Goal: Ask a question

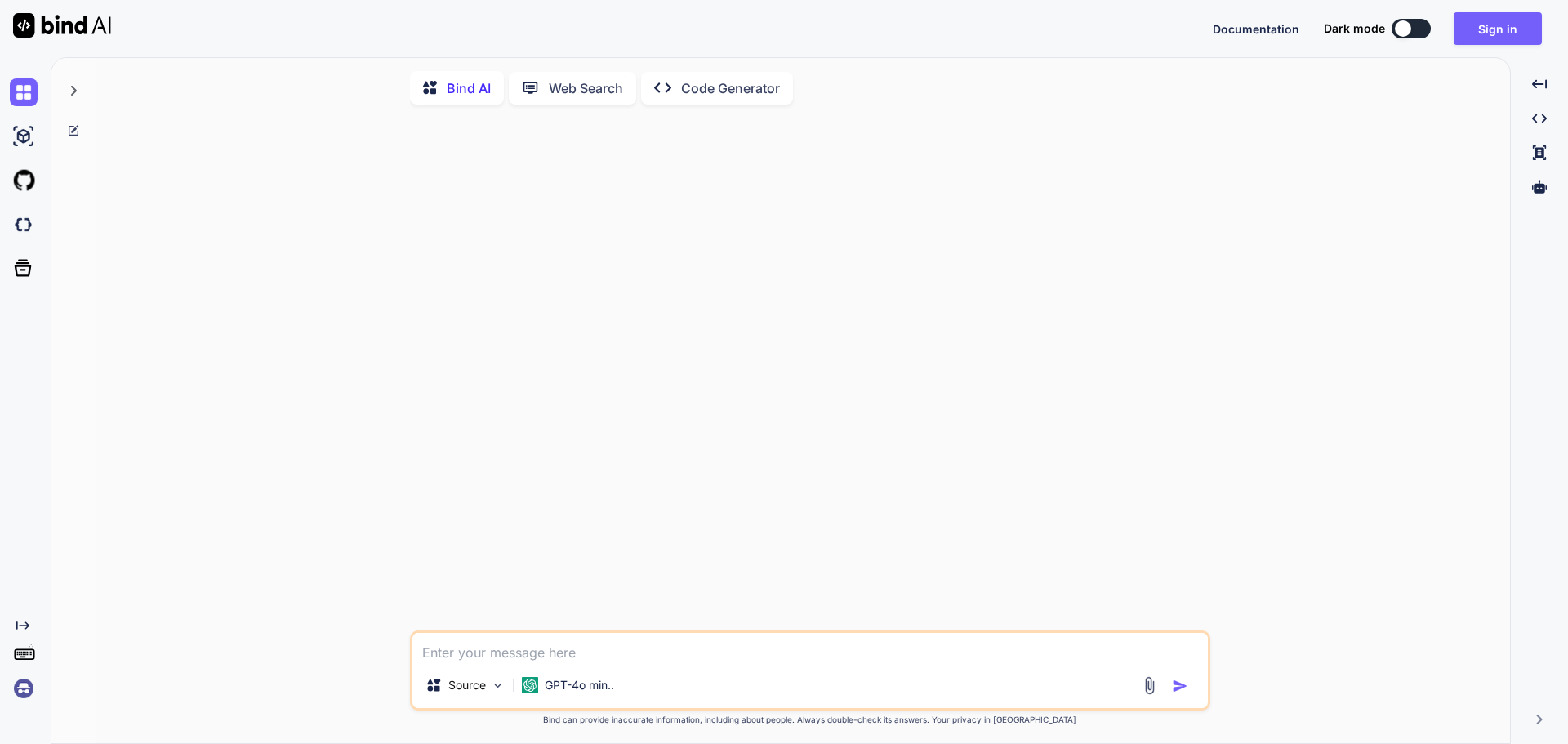
type textarea "x"
paste textarea "[DOMAIN_NAME] c# appointment system, patient is allow to choose random or speci…"
type textarea "[DOMAIN_NAME] c# appointment system, patient is allow to choose random or speci…"
type textarea "x"
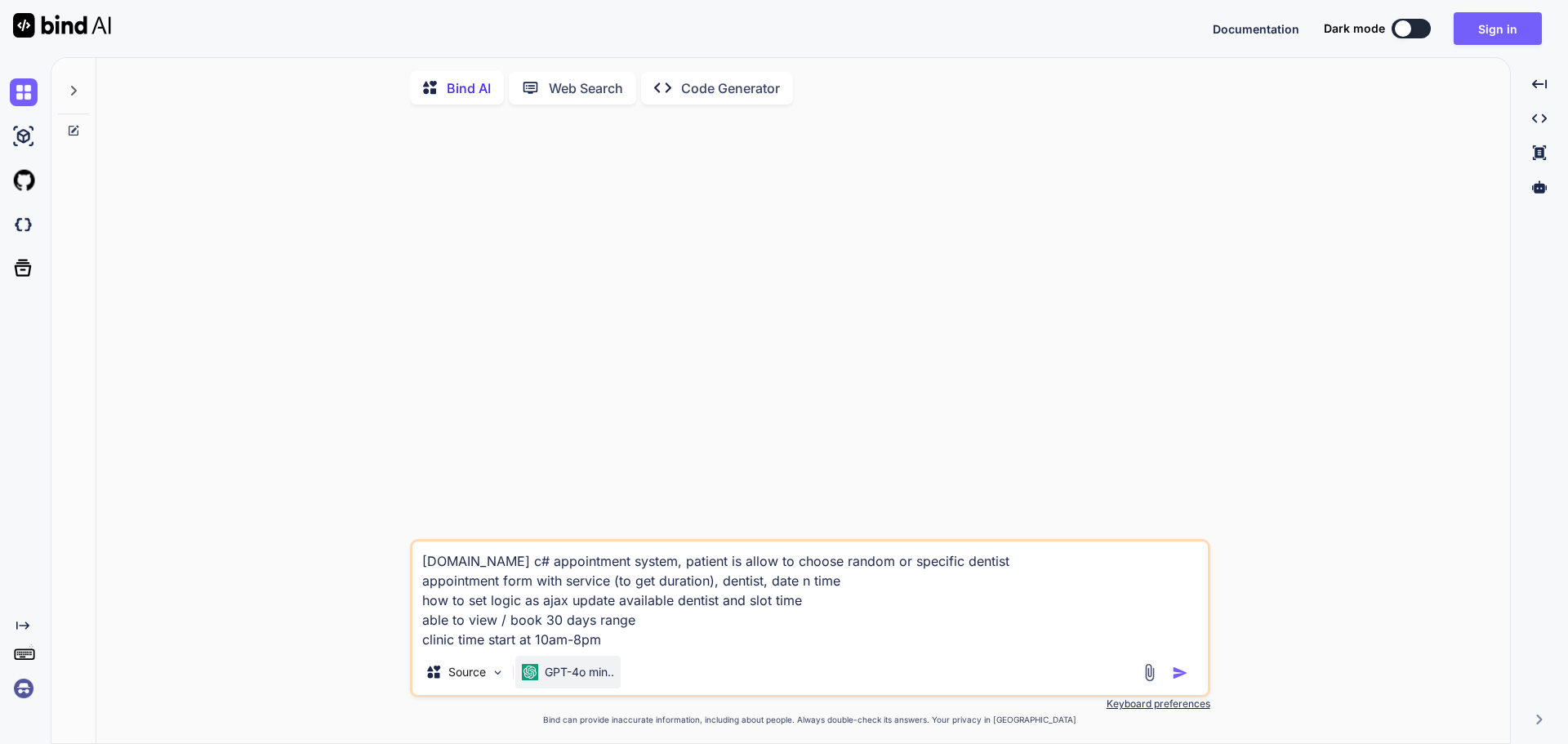
type textarea "[DOMAIN_NAME] c# appointment system, patient is allow to choose random or speci…"
click at [618, 663] on div "GPT-4o min.." at bounding box center [567, 673] width 105 height 33
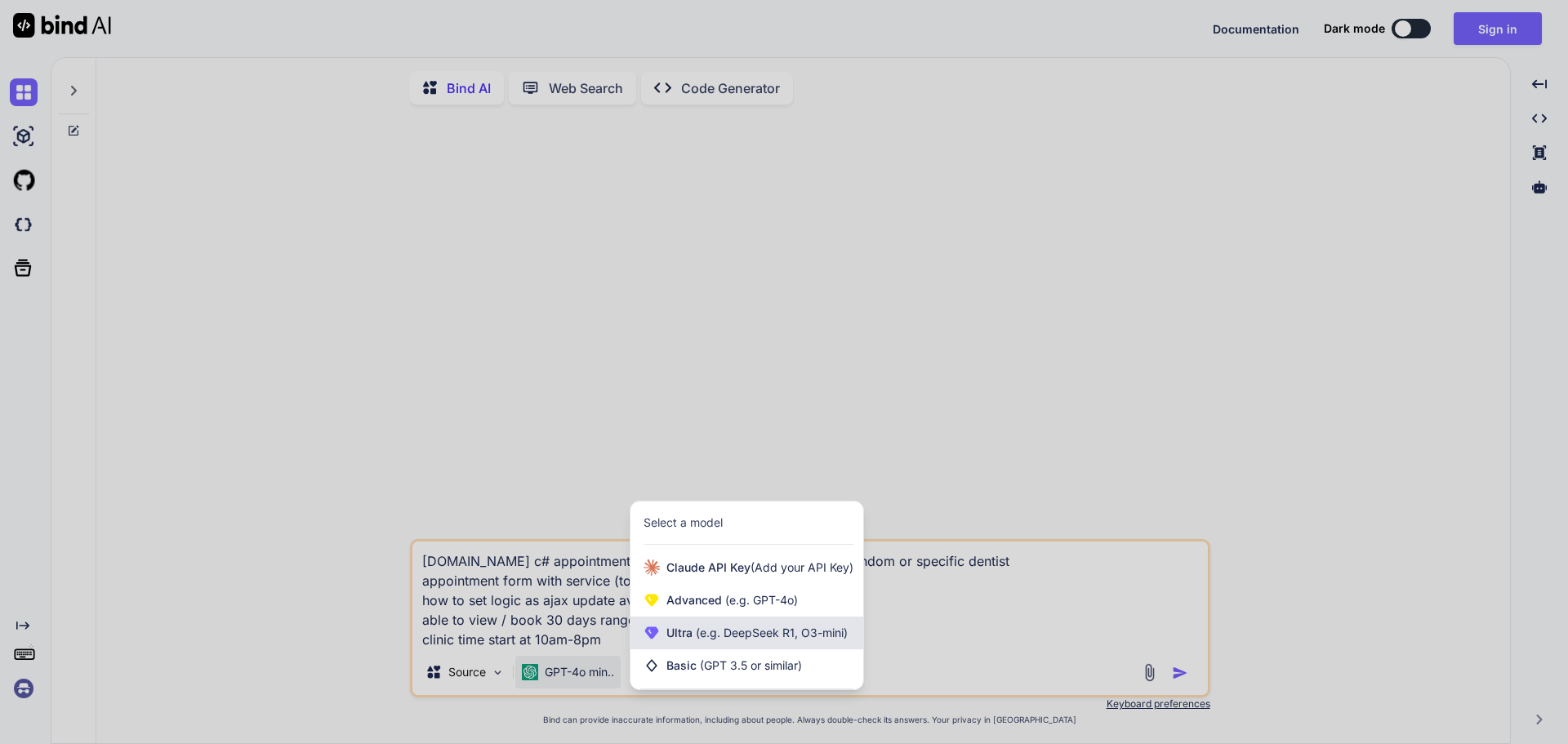
click at [816, 647] on div "Ultra (e.g. DeepSeek R1, O3-mini)" at bounding box center [747, 633] width 233 height 33
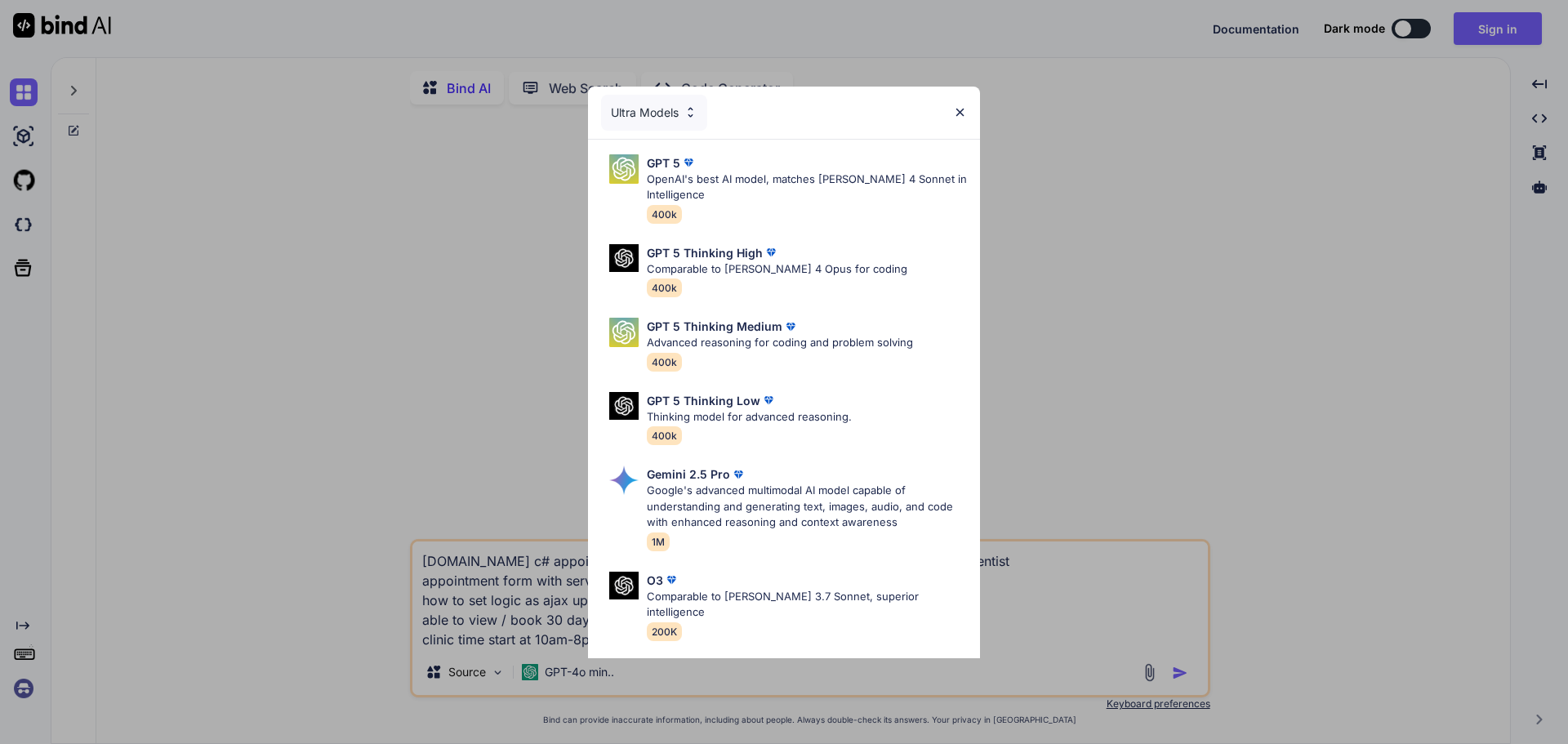
click at [687, 125] on div "Ultra Models" at bounding box center [654, 112] width 106 height 36
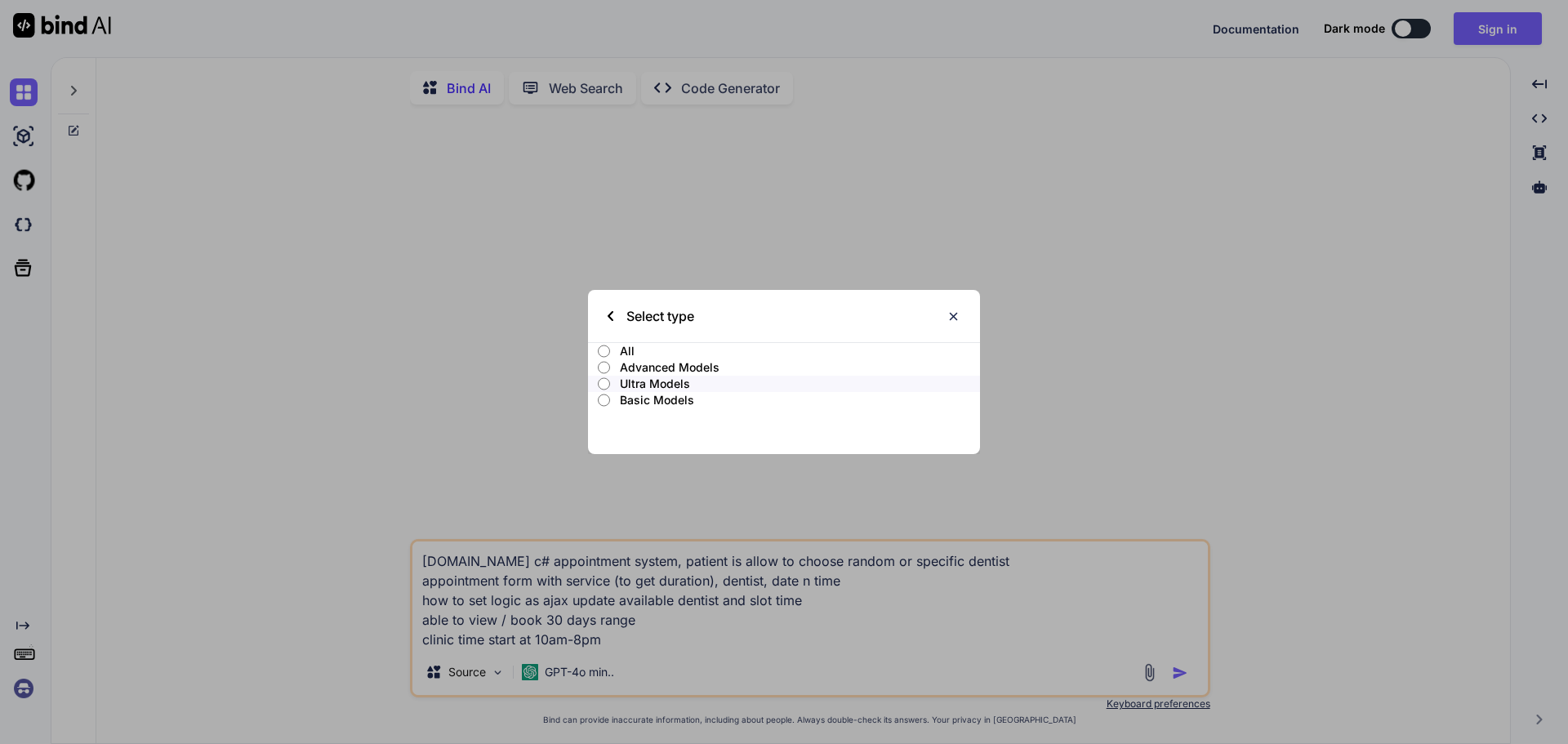
click at [621, 343] on p "All" at bounding box center [800, 351] width 360 height 16
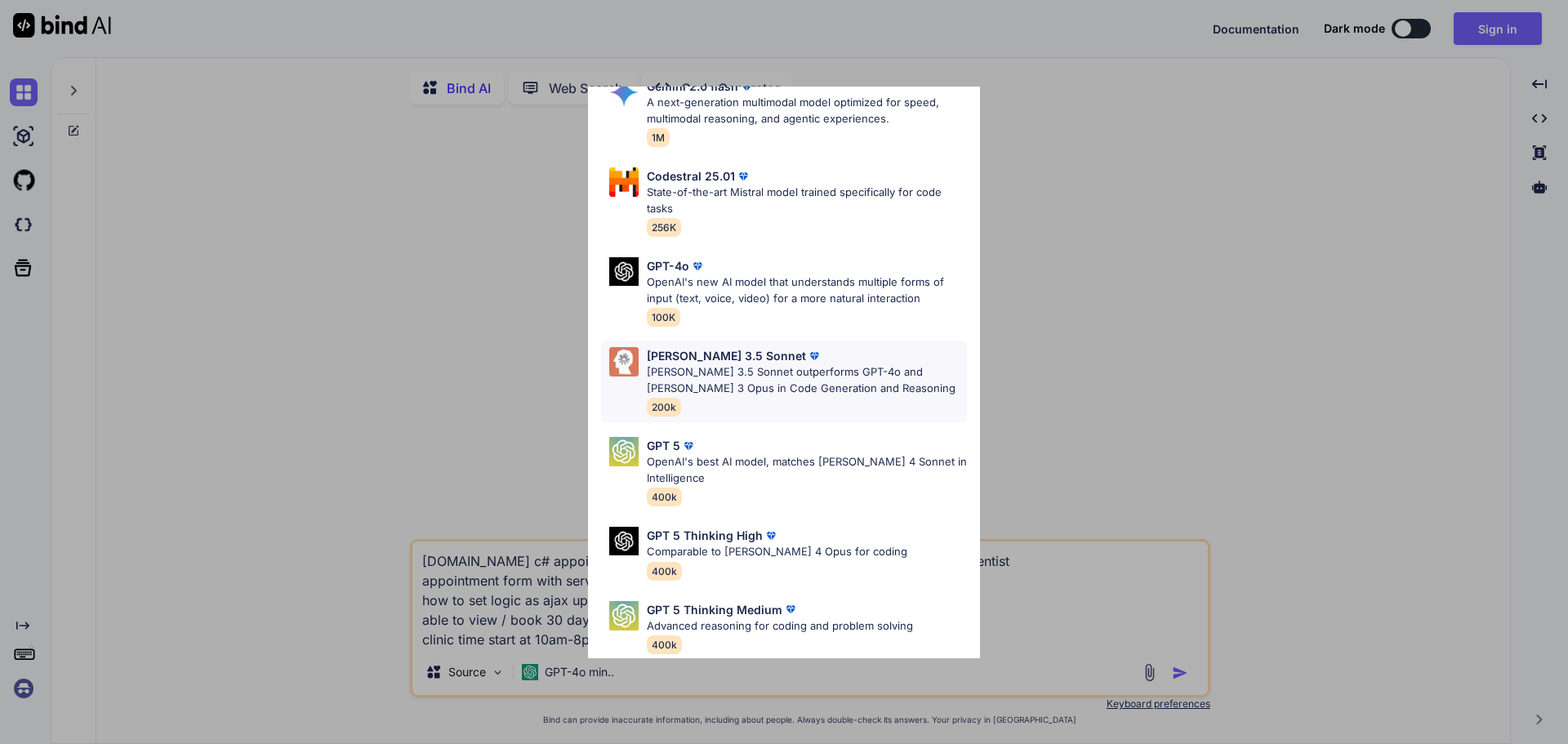
scroll to position [1286, 0]
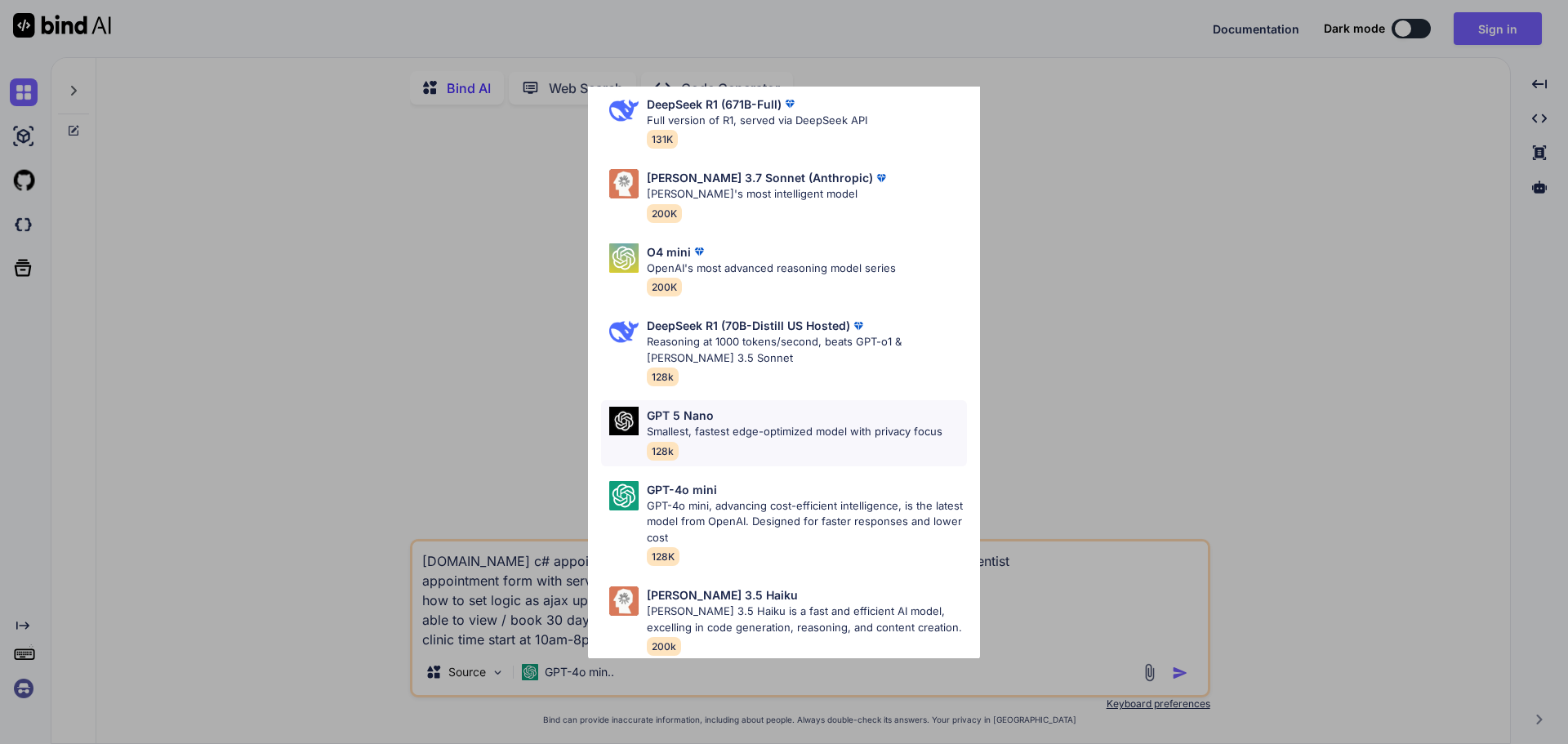
click at [891, 424] on p "Smallest, fastest edge-optimized model with privacy focus" at bounding box center [795, 432] width 296 height 16
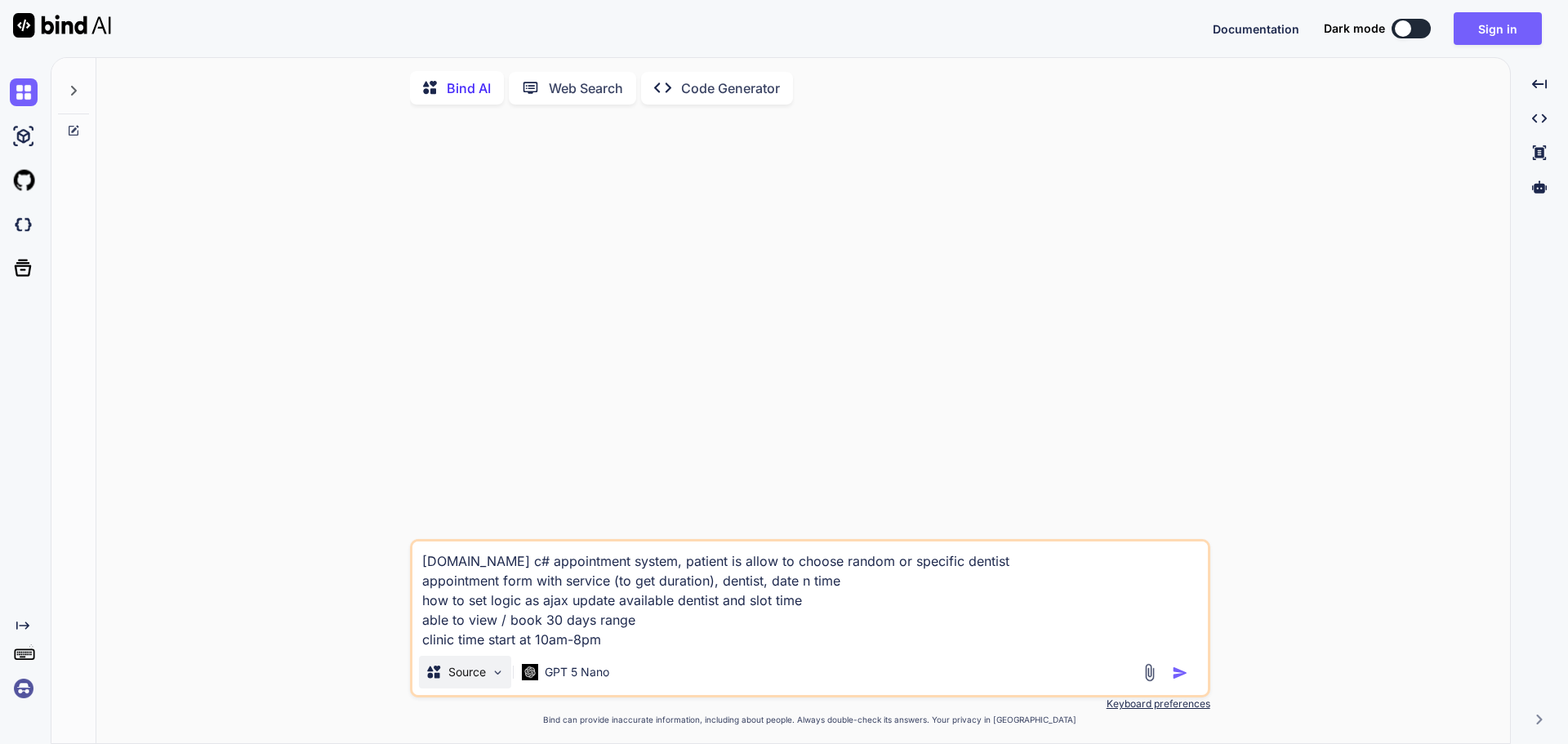
click at [468, 675] on p "Source" at bounding box center [466, 672] width 38 height 16
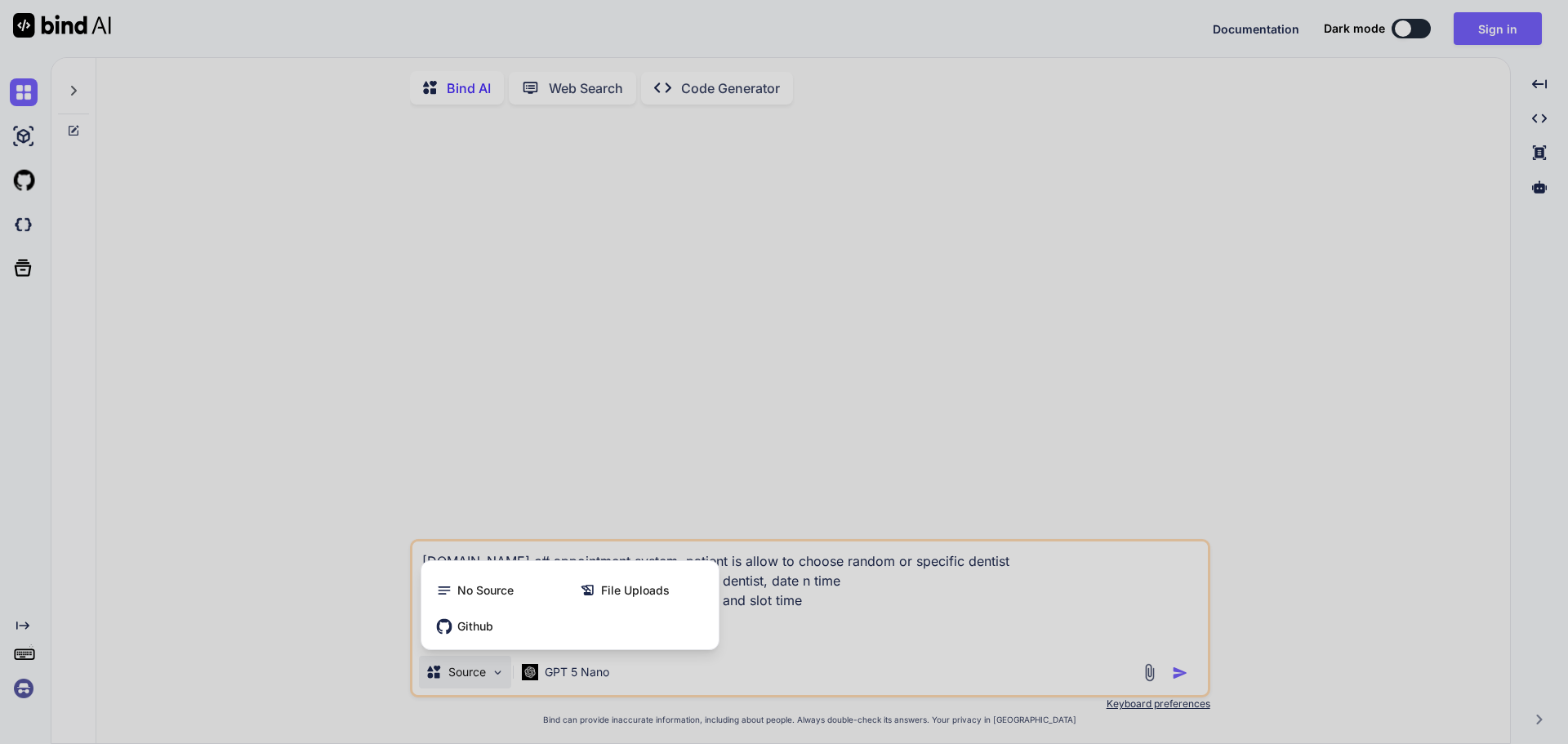
click at [467, 675] on div at bounding box center [784, 372] width 1568 height 744
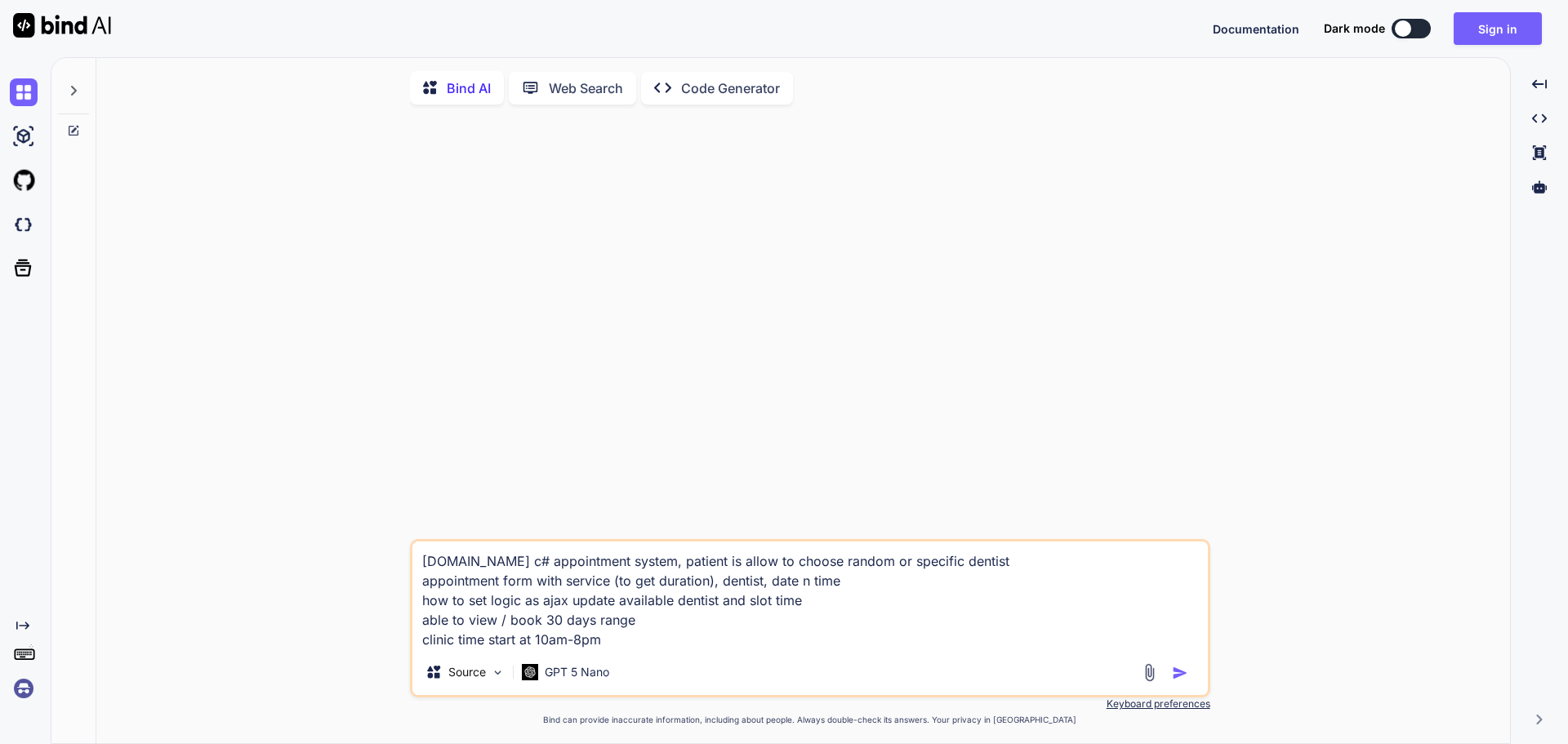
click at [668, 659] on div "[DOMAIN_NAME] c# appointment system, patient is allow to choose random or speci…" at bounding box center [810, 619] width 800 height 158
click at [674, 644] on textarea "[DOMAIN_NAME] c# appointment system, patient is allow to choose random or speci…" at bounding box center [810, 596] width 796 height 108
click at [1189, 678] on button "button" at bounding box center [1184, 673] width 23 height 16
type textarea "x"
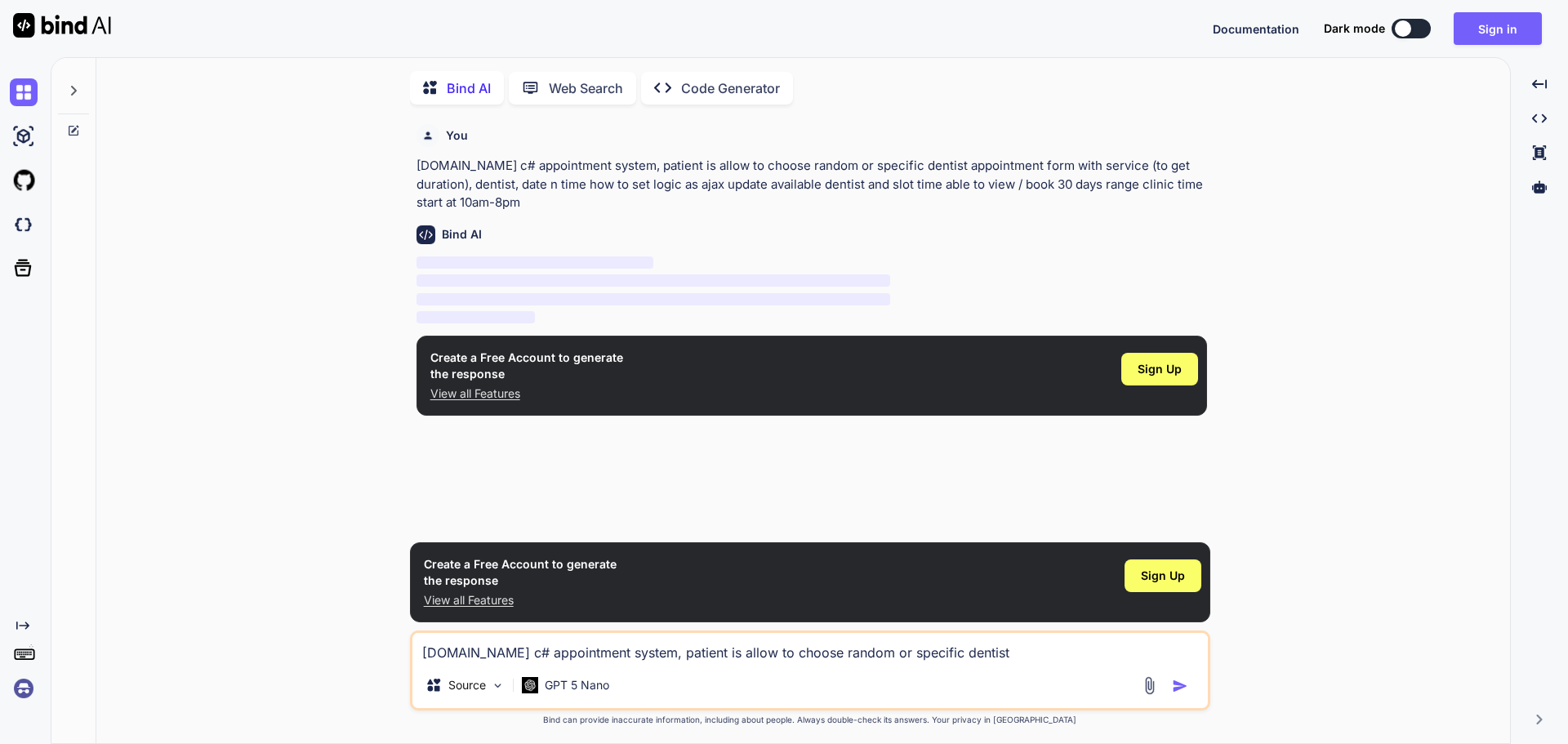
scroll to position [7, 0]
